Goal: Transaction & Acquisition: Purchase product/service

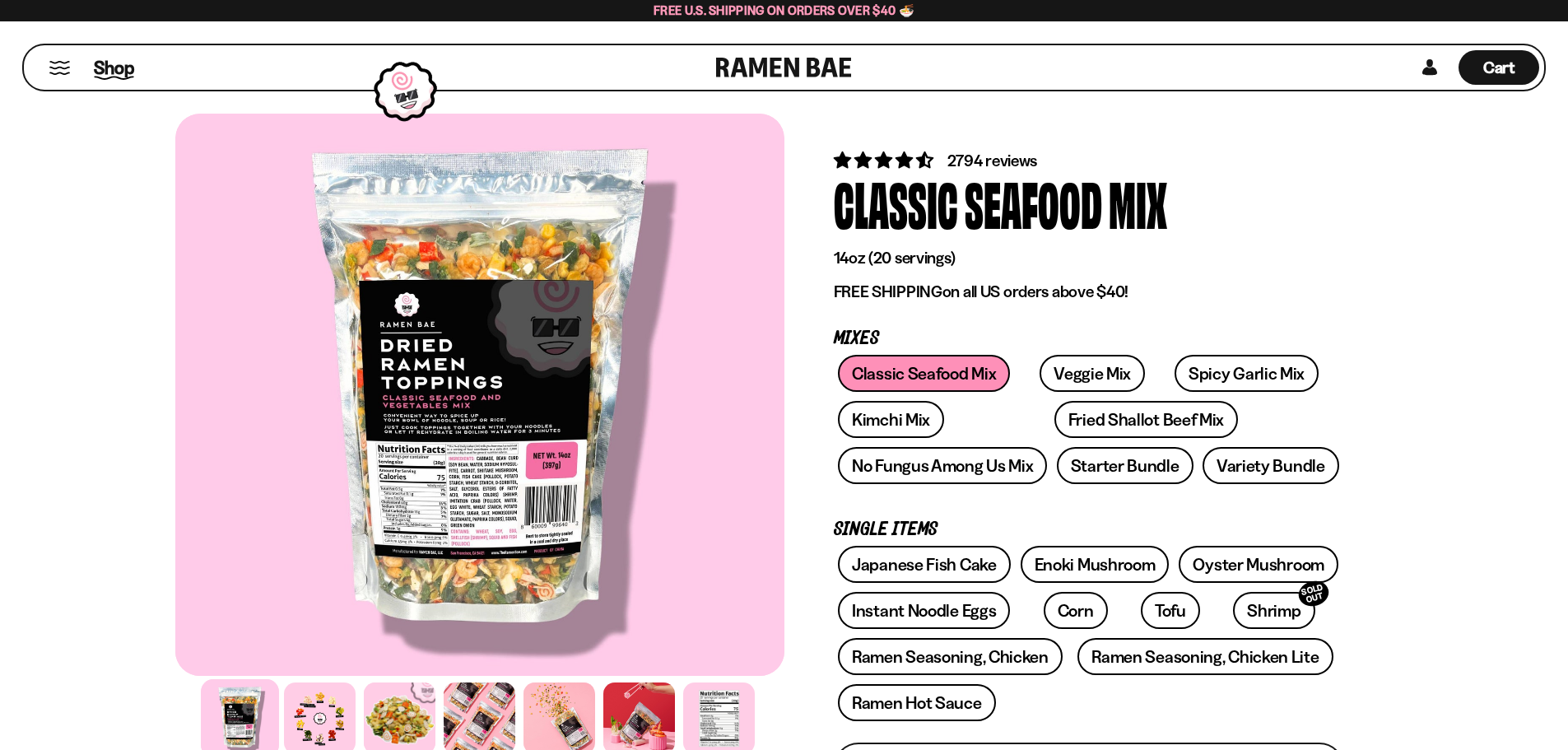
click at [106, 69] on span "Shop" at bounding box center [114, 67] width 40 height 24
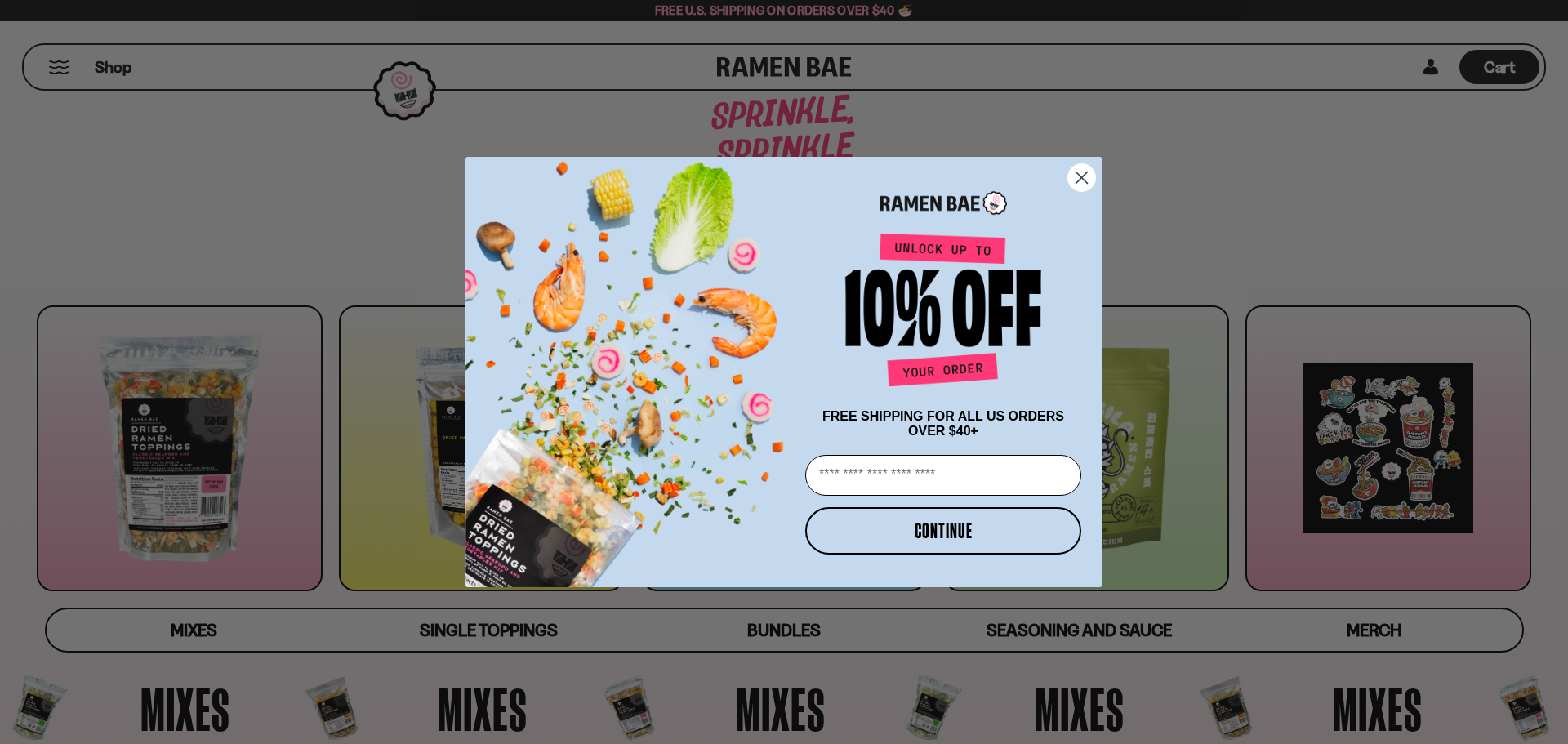
click at [1077, 177] on circle "Close dialog" at bounding box center [1082, 178] width 27 height 27
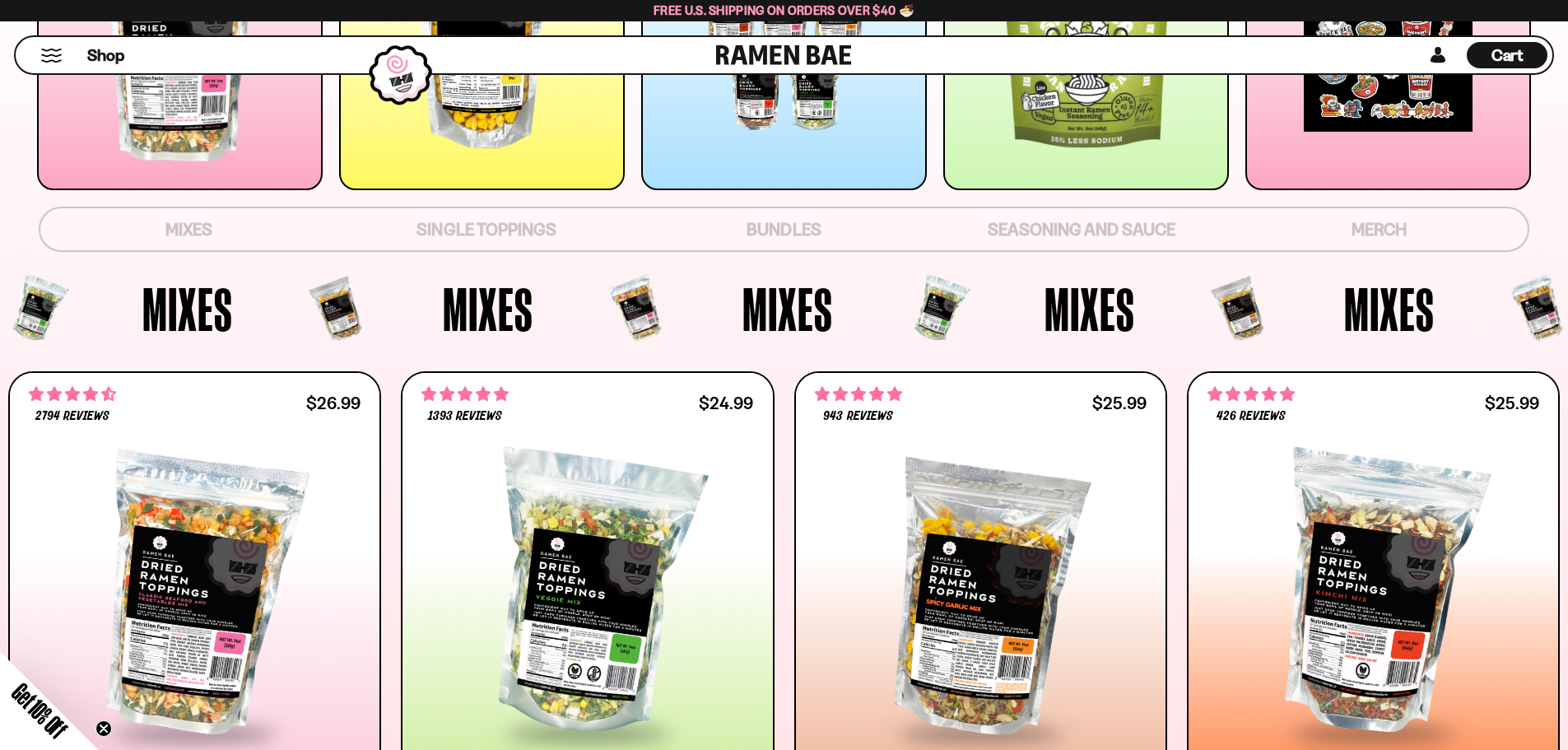
scroll to position [658, 0]
